Goal: Obtain resource: Obtain resource

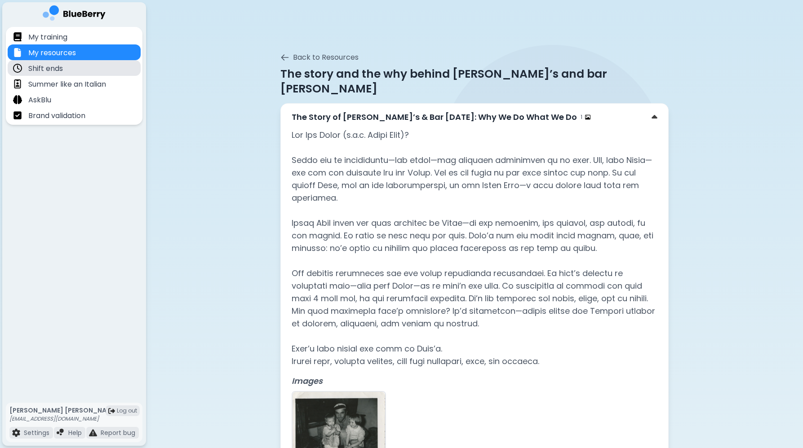
click at [106, 67] on div "Shift ends" at bounding box center [74, 68] width 133 height 16
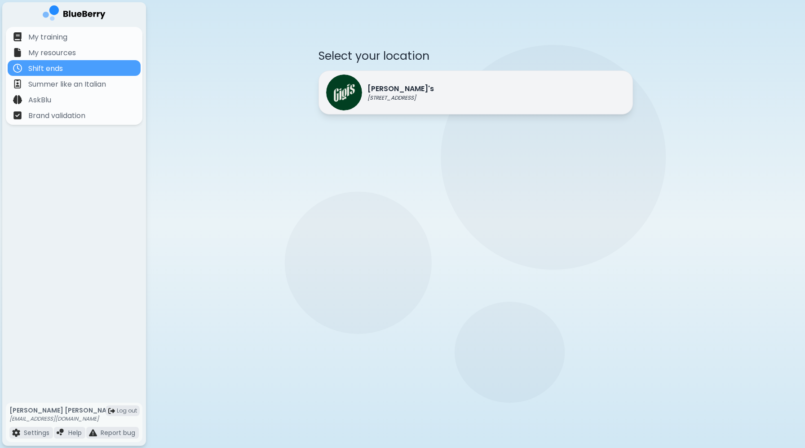
click at [347, 78] on img at bounding box center [344, 93] width 36 height 36
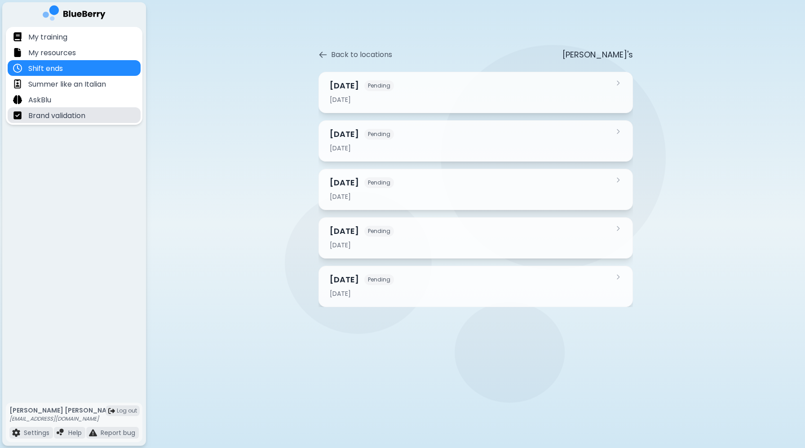
click at [81, 119] on p "Brand validation" at bounding box center [56, 116] width 57 height 11
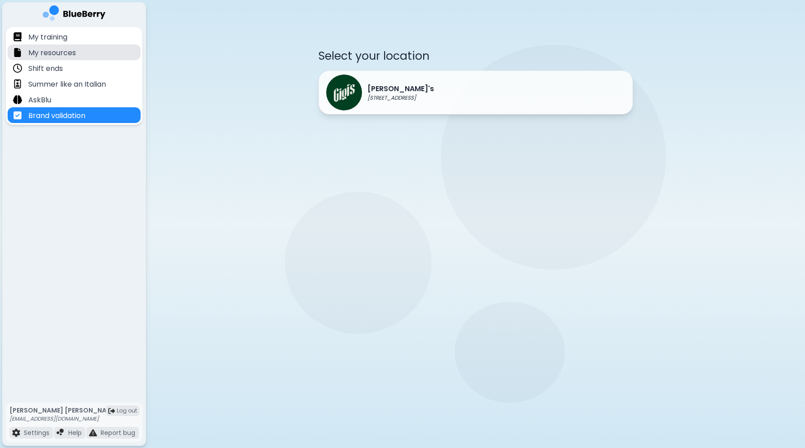
click at [110, 48] on div "My resources" at bounding box center [74, 52] width 133 height 16
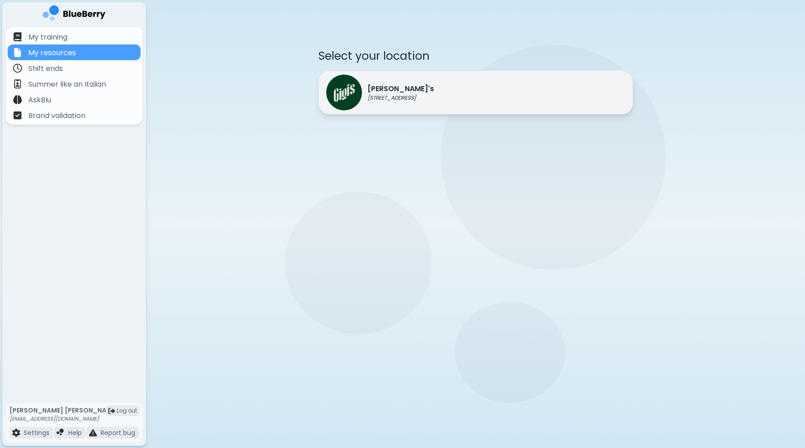
click at [383, 85] on p "Gigi's" at bounding box center [401, 89] width 66 height 11
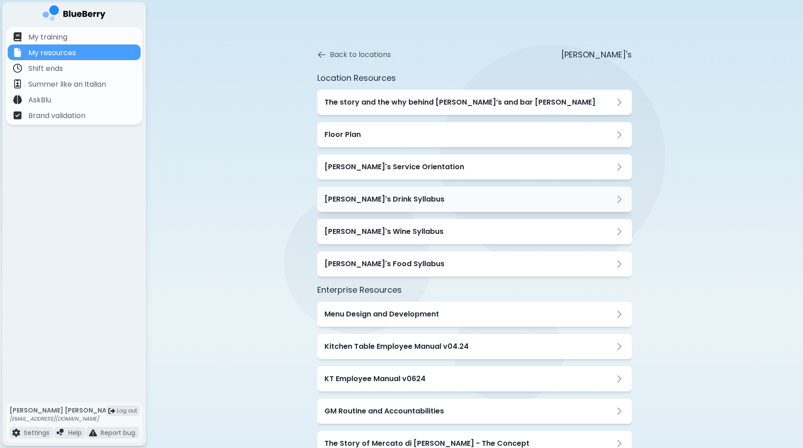
click at [417, 199] on div "Gigi's Drink Syllabus" at bounding box center [474, 199] width 300 height 11
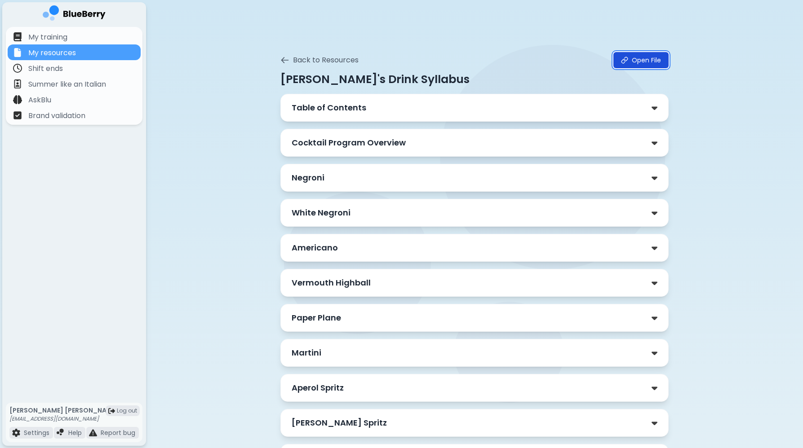
click at [629, 65] on link "Open File" at bounding box center [640, 60] width 55 height 16
